Goal: Find specific page/section: Find specific page/section

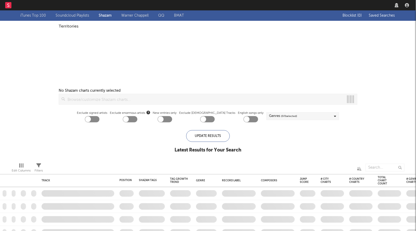
click at [28, 10] on link "Dashboard" at bounding box center [29, 5] width 25 height 10
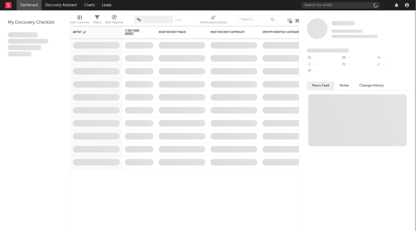
click at [28, 7] on link "Dashboard" at bounding box center [29, 5] width 25 height 10
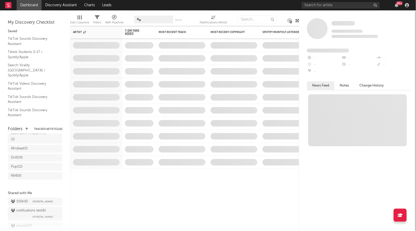
scroll to position [96, 0]
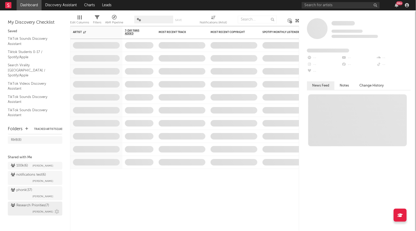
click at [20, 204] on div "Research Priorities ( 7 )" at bounding box center [30, 205] width 38 height 6
